Goal: Task Accomplishment & Management: Manage account settings

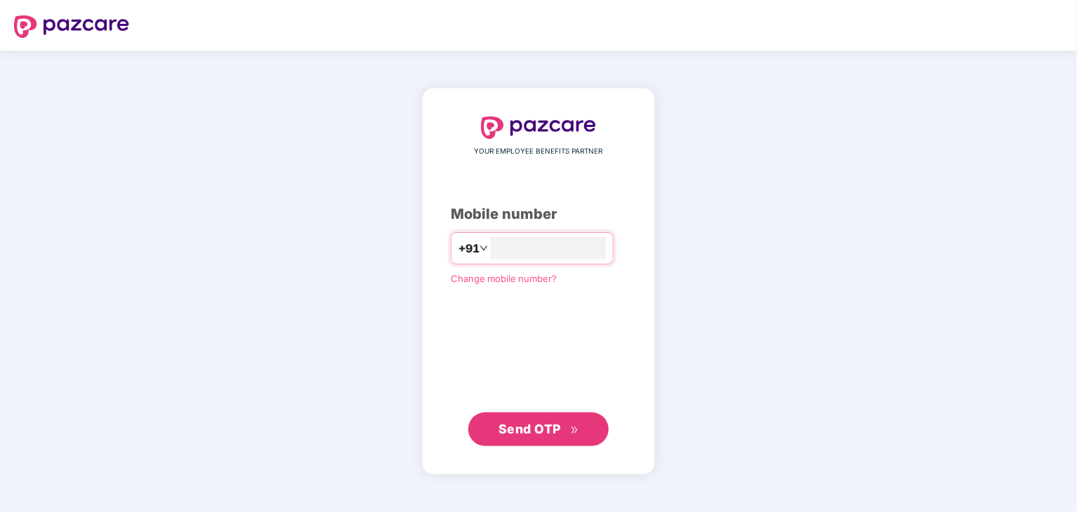
type input "**********"
click at [545, 427] on span "Send OTP" at bounding box center [529, 428] width 62 height 15
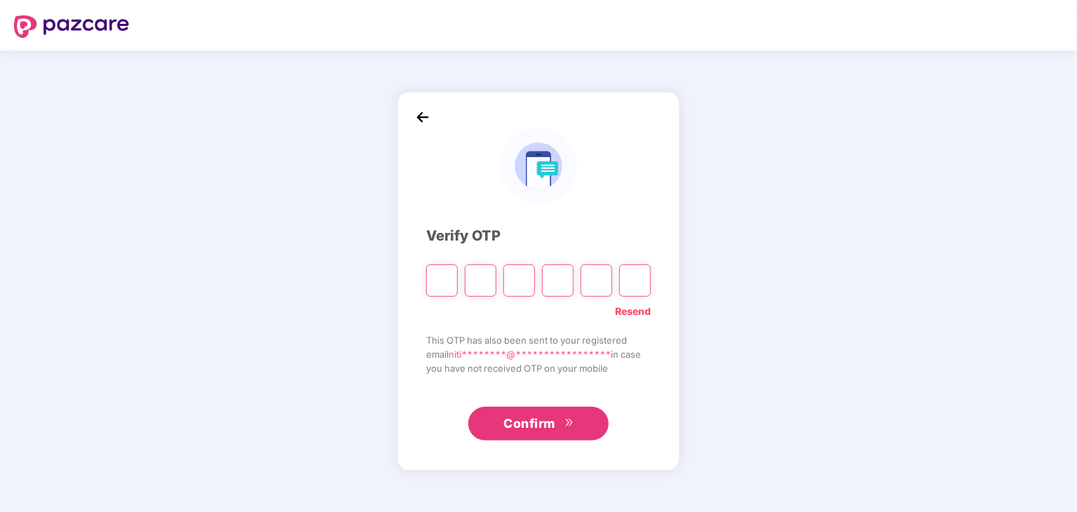
type input "*"
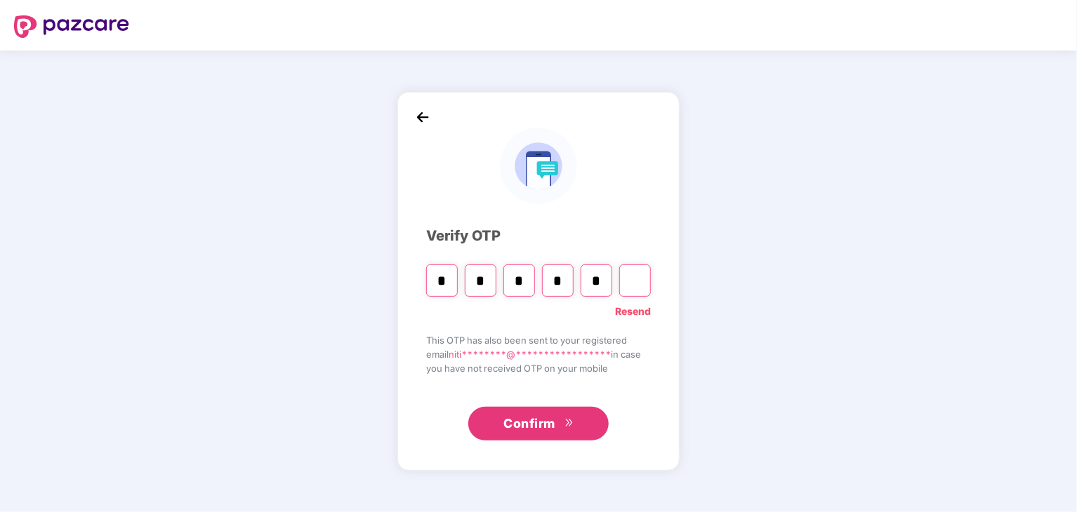
type input "*"
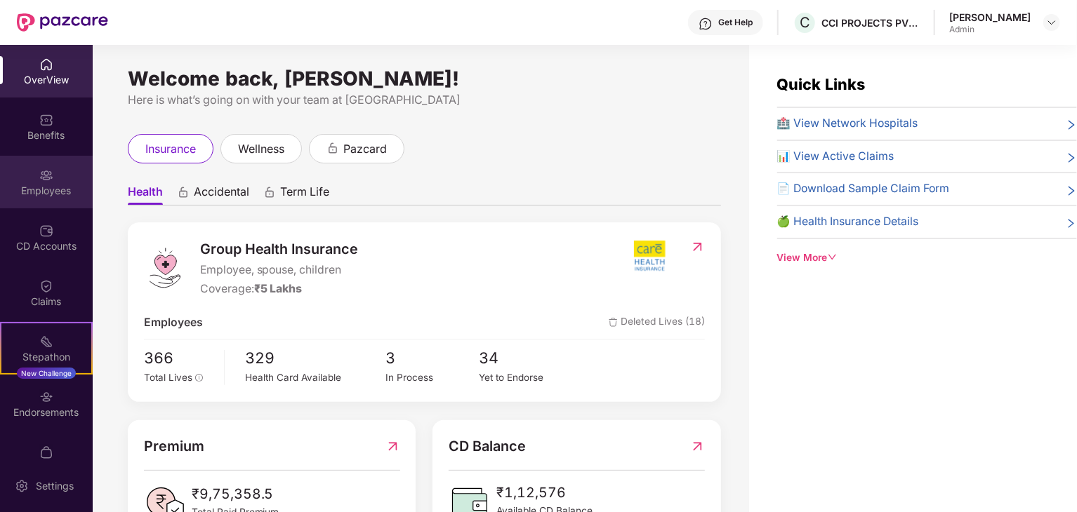
click at [44, 173] on img at bounding box center [46, 175] width 14 height 14
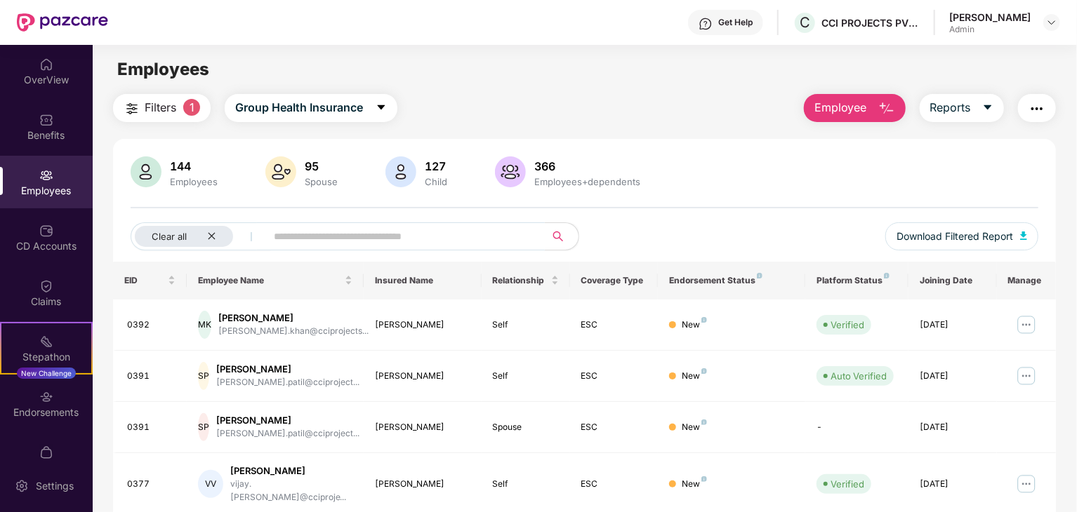
click at [326, 241] on input "text" at bounding box center [400, 236] width 252 height 21
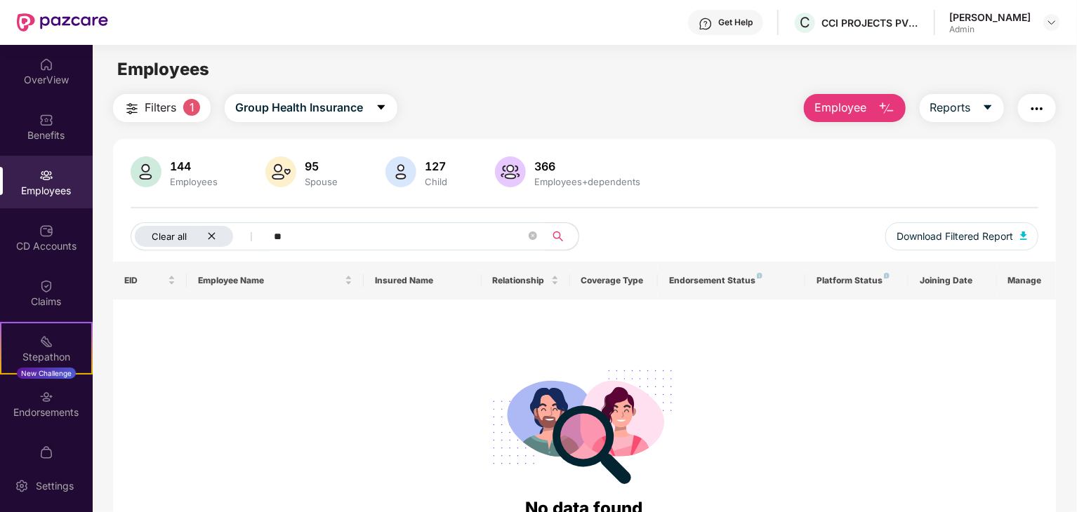
type input "**"
click at [190, 236] on div "Clear all" at bounding box center [184, 236] width 98 height 21
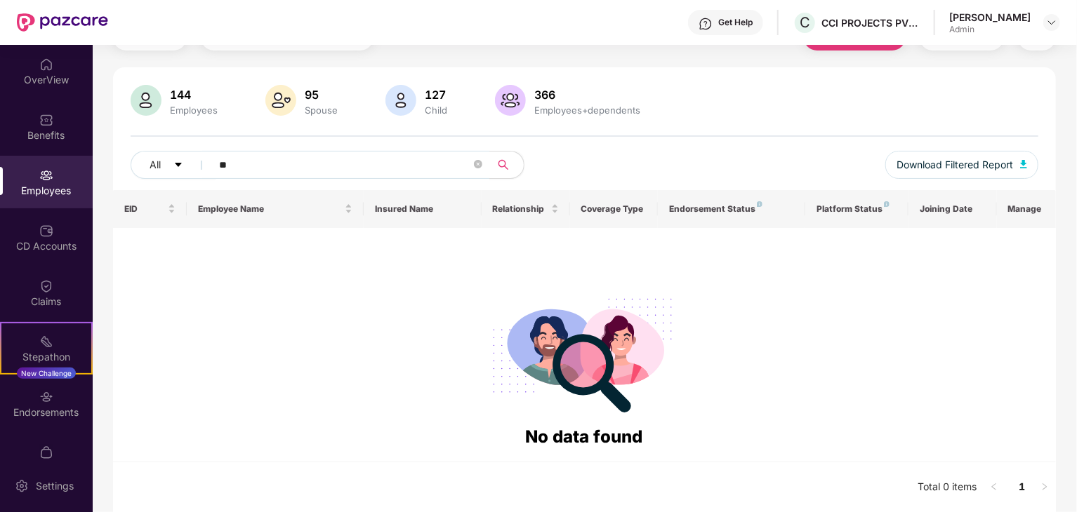
click at [200, 105] on div "Employees" at bounding box center [193, 110] width 53 height 11
click at [67, 197] on div "Employees" at bounding box center [46, 191] width 93 height 14
click at [474, 165] on icon "close-circle" at bounding box center [478, 164] width 8 height 8
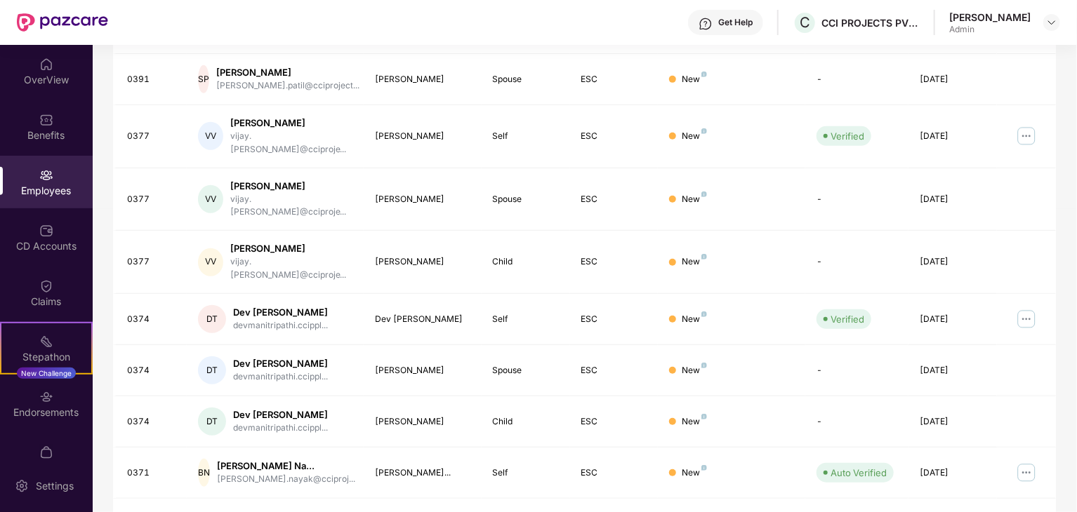
scroll to position [0, 0]
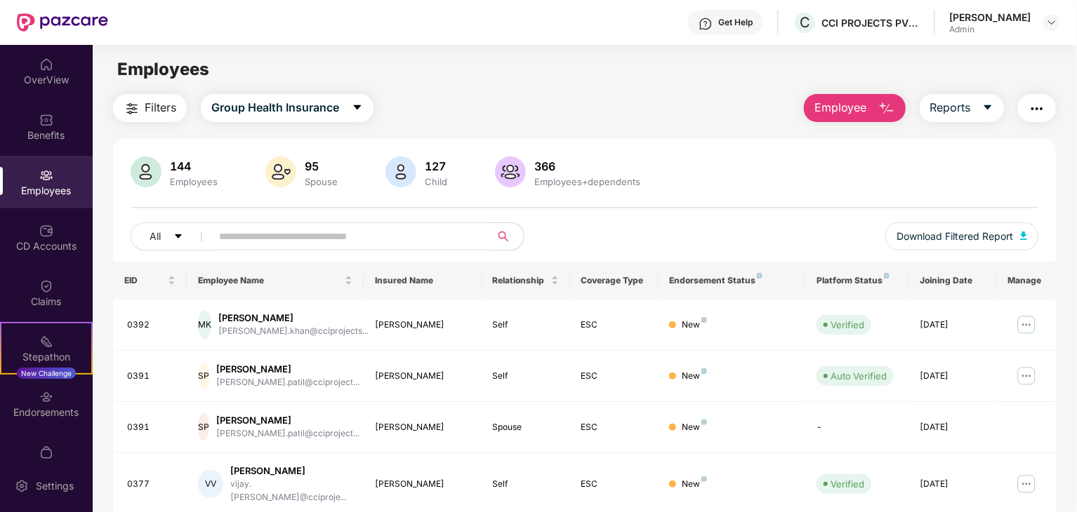
click at [267, 234] on input "text" at bounding box center [345, 236] width 252 height 21
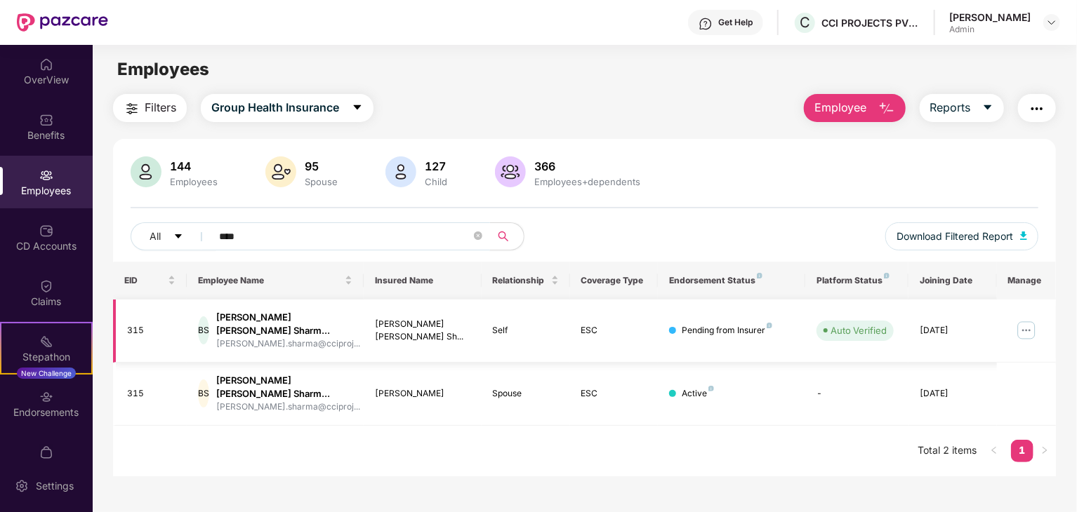
type input "****"
click at [1027, 333] on img at bounding box center [1026, 330] width 22 height 22
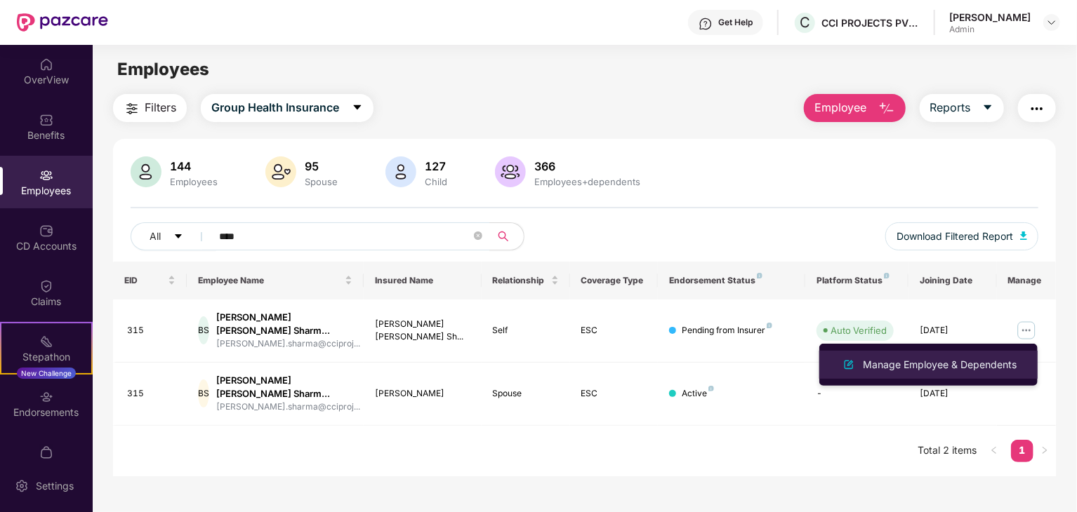
click at [935, 366] on div "Manage Employee & Dependents" at bounding box center [939, 364] width 159 height 15
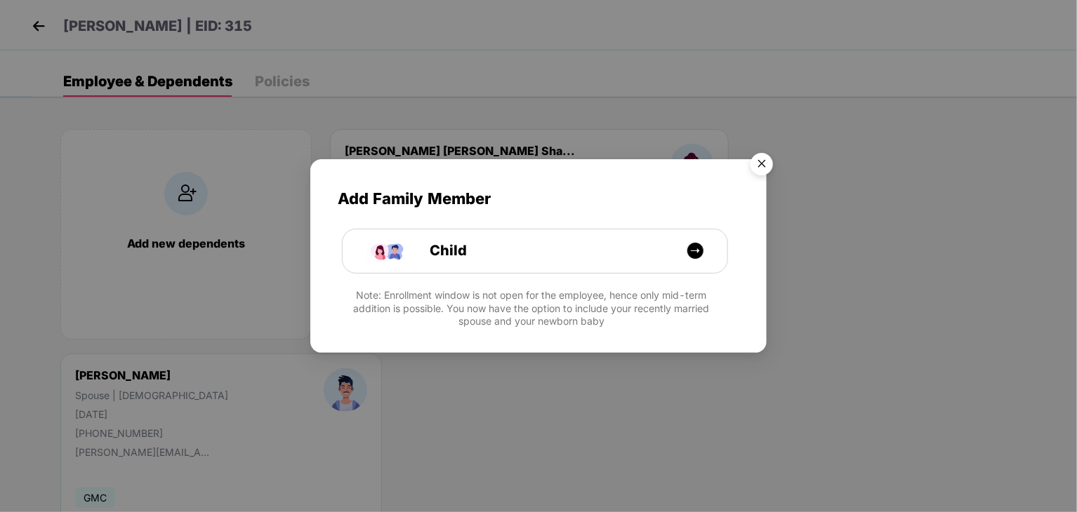
click at [760, 159] on img "Close" at bounding box center [761, 166] width 39 height 39
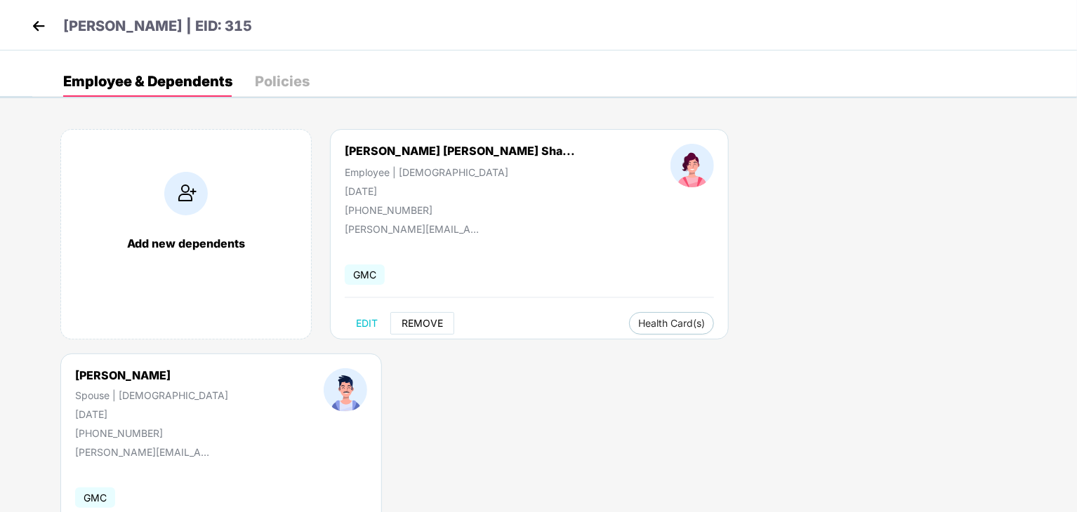
click at [423, 324] on span "REMOVE" at bounding box center [421, 323] width 41 height 11
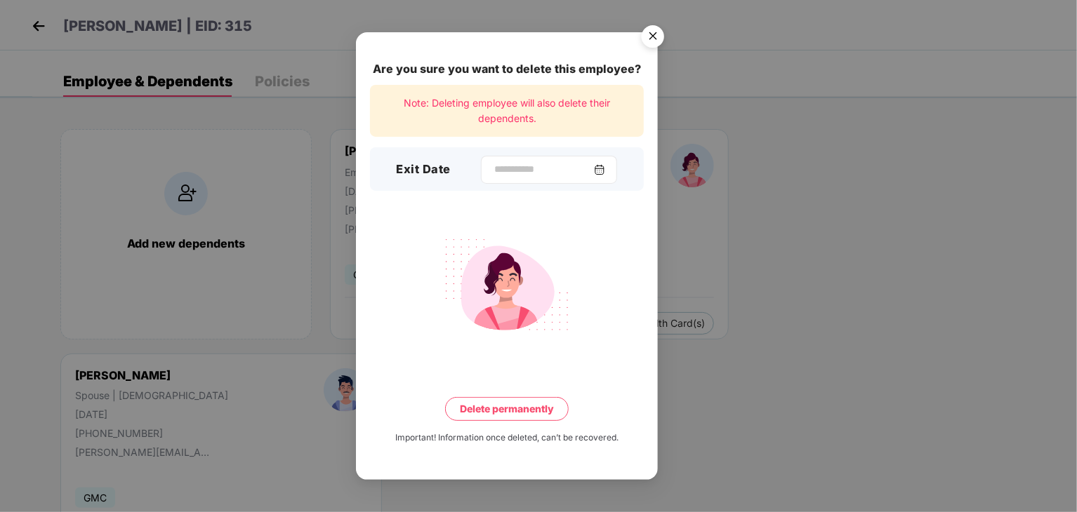
click at [605, 173] on img at bounding box center [599, 169] width 11 height 11
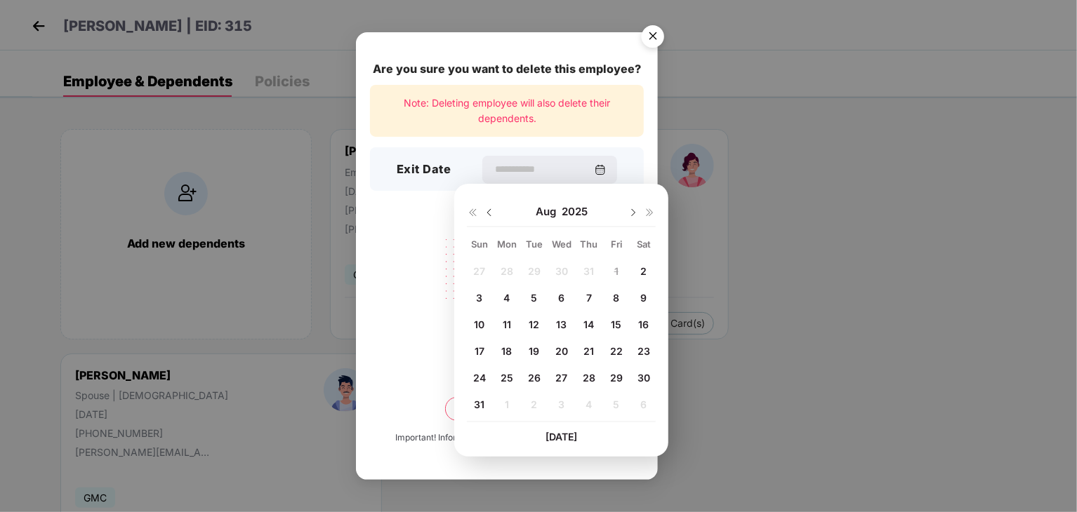
click at [615, 376] on span "29" at bounding box center [616, 378] width 13 height 12
type input "**********"
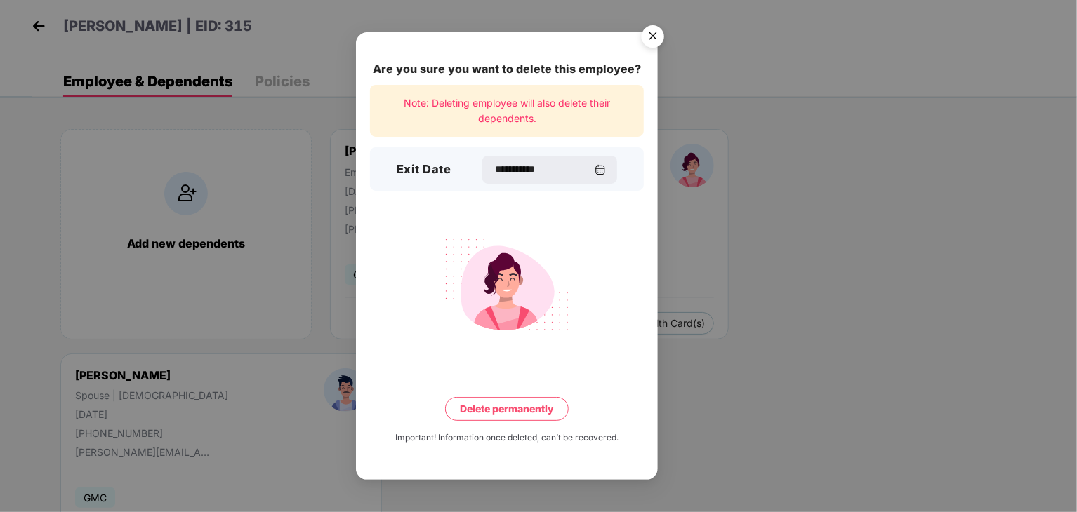
click at [519, 409] on button "Delete permanently" at bounding box center [507, 409] width 124 height 24
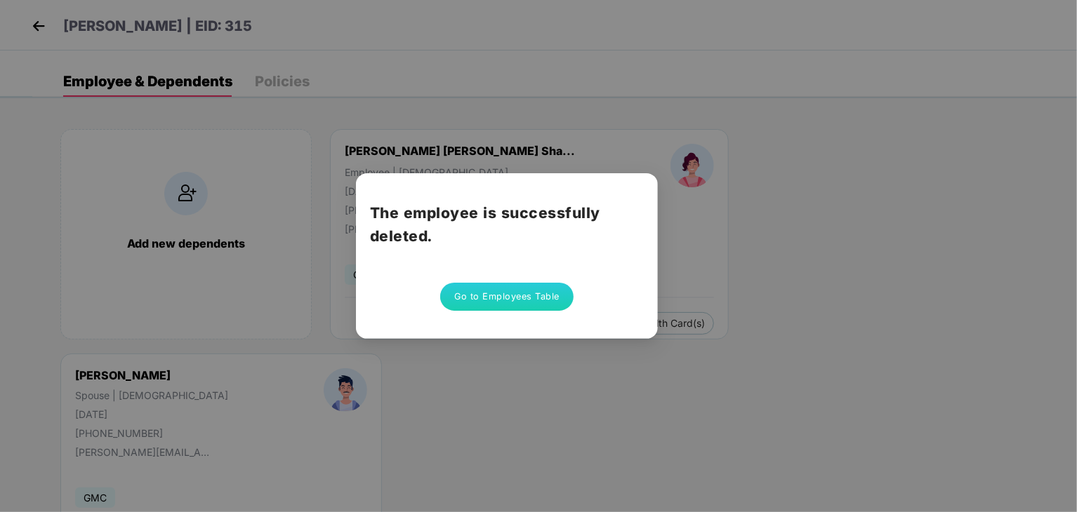
click at [540, 298] on button "Go to Employees Table" at bounding box center [506, 297] width 133 height 28
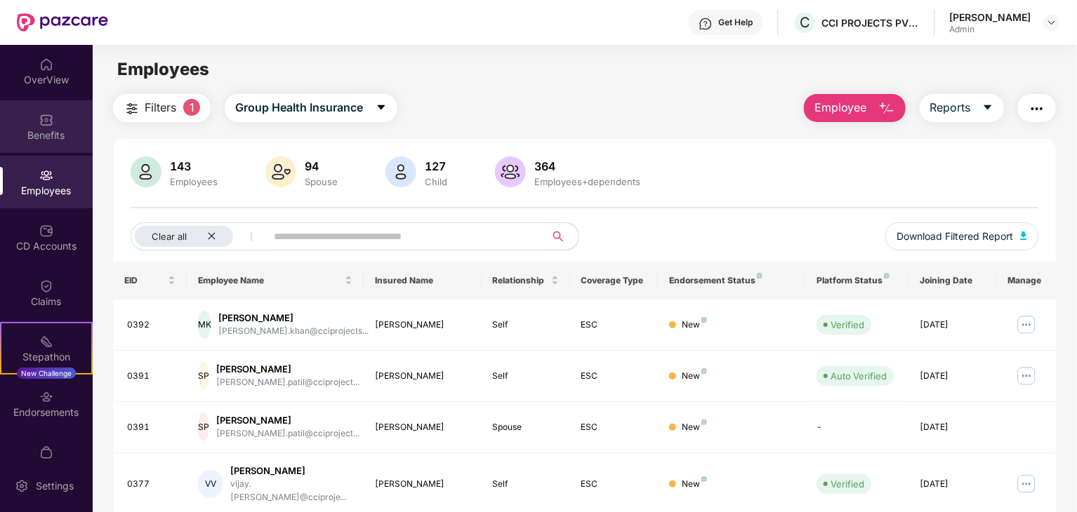
click at [34, 117] on div "Benefits" at bounding box center [46, 126] width 93 height 53
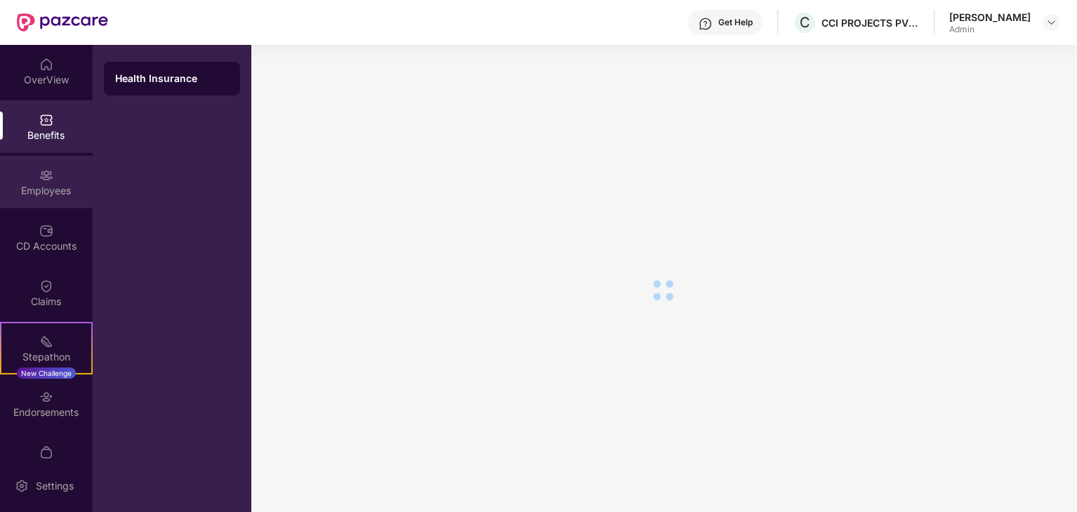
click at [42, 173] on img at bounding box center [46, 175] width 14 height 14
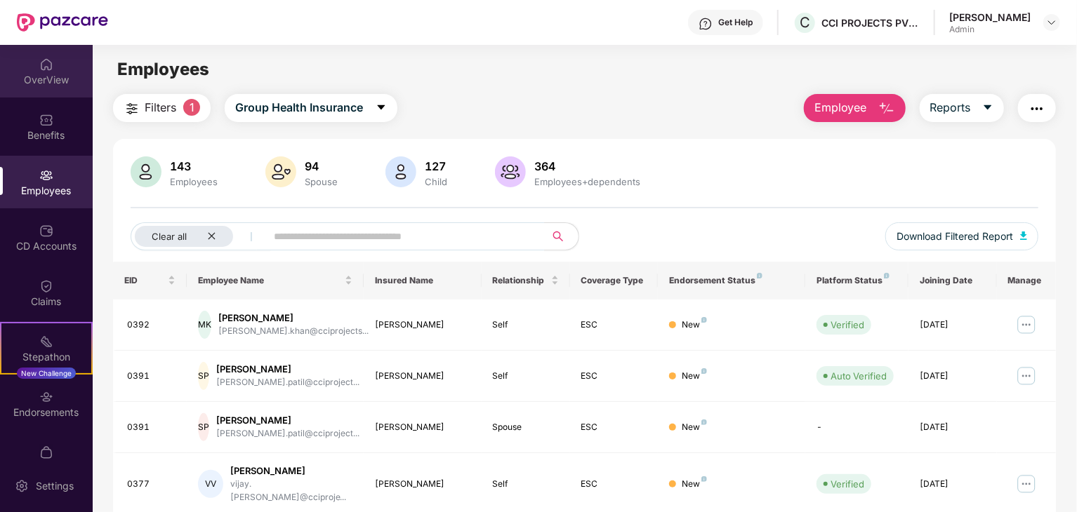
click at [50, 71] on div "OverView" at bounding box center [46, 71] width 93 height 53
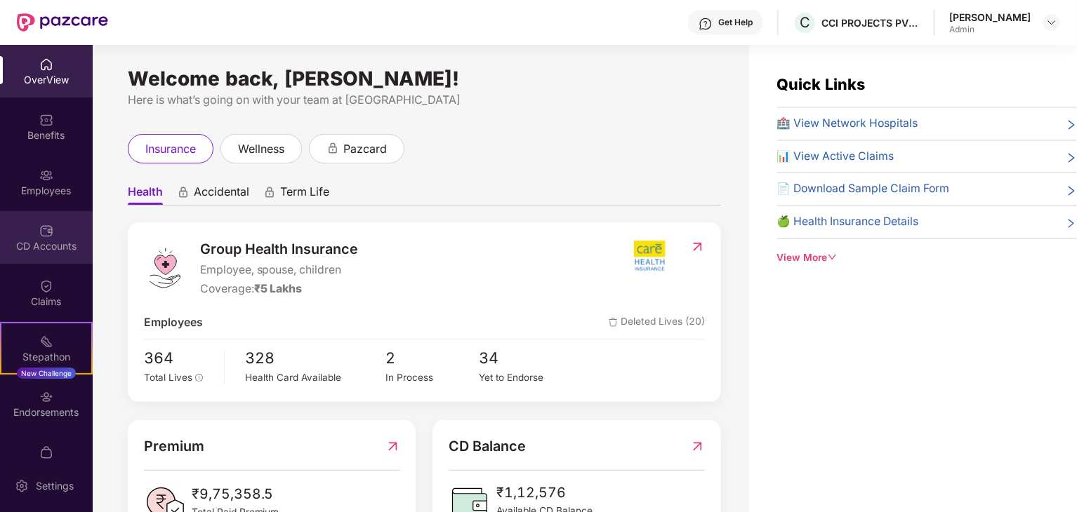
click at [48, 241] on div "CD Accounts" at bounding box center [46, 246] width 93 height 14
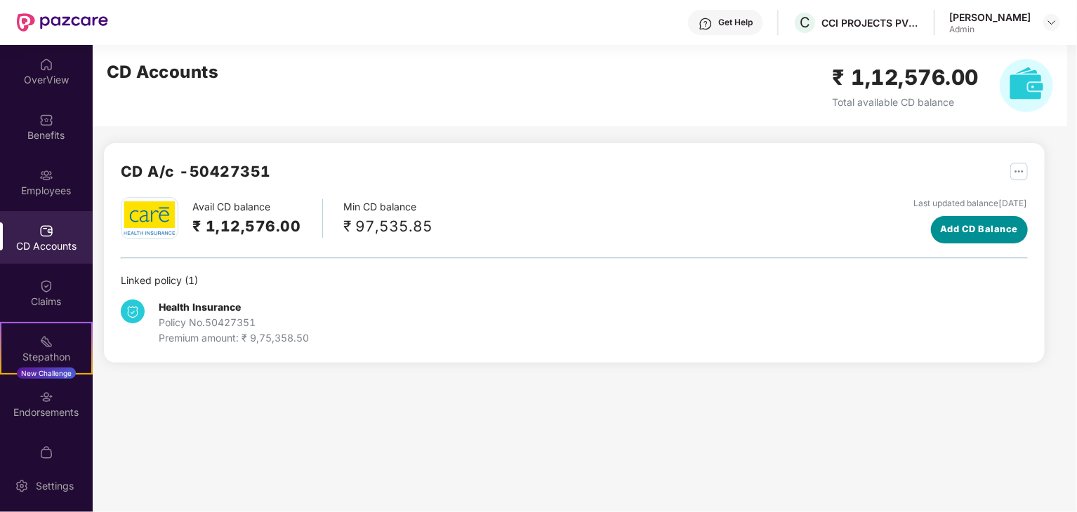
click at [988, 230] on span "Add CD Balance" at bounding box center [979, 230] width 78 height 14
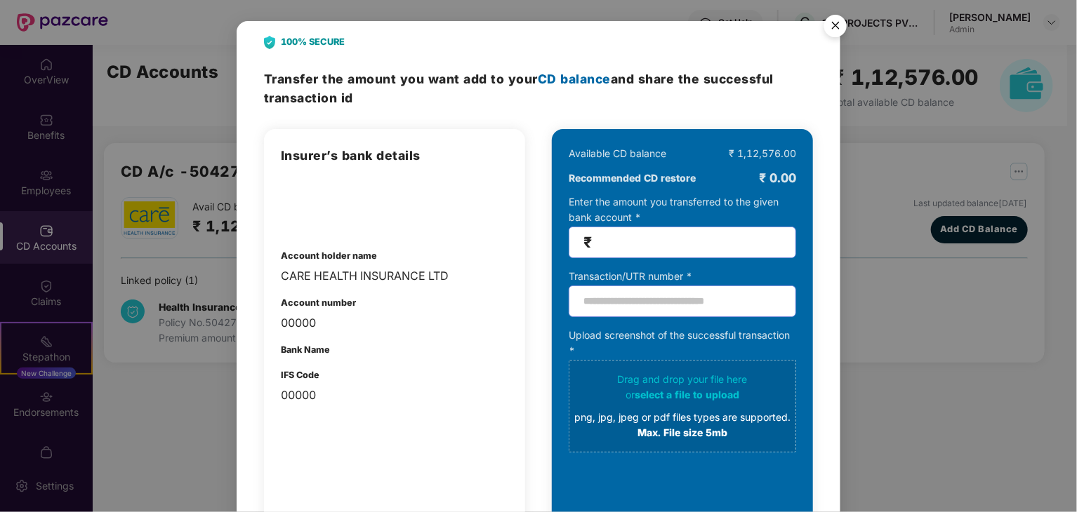
click at [834, 26] on img "Close" at bounding box center [835, 27] width 39 height 39
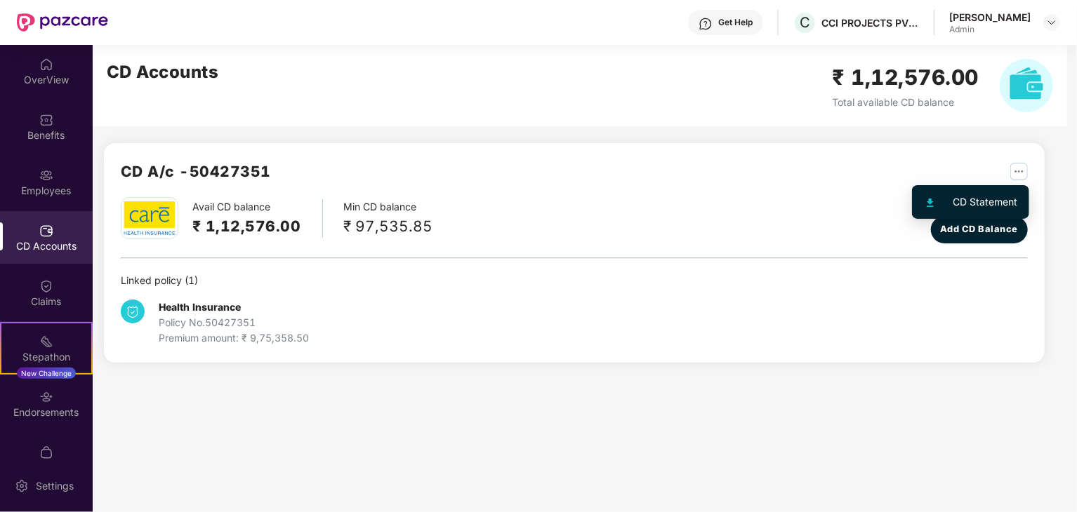
click at [1022, 168] on img "button" at bounding box center [1019, 172] width 18 height 18
click at [983, 198] on div "Last updated balance 26 Aug 2025" at bounding box center [971, 203] width 114 height 13
click at [1014, 164] on img "button" at bounding box center [1019, 172] width 18 height 18
click at [990, 200] on div "CD Statement" at bounding box center [985, 201] width 65 height 15
